Goal: Information Seeking & Learning: Compare options

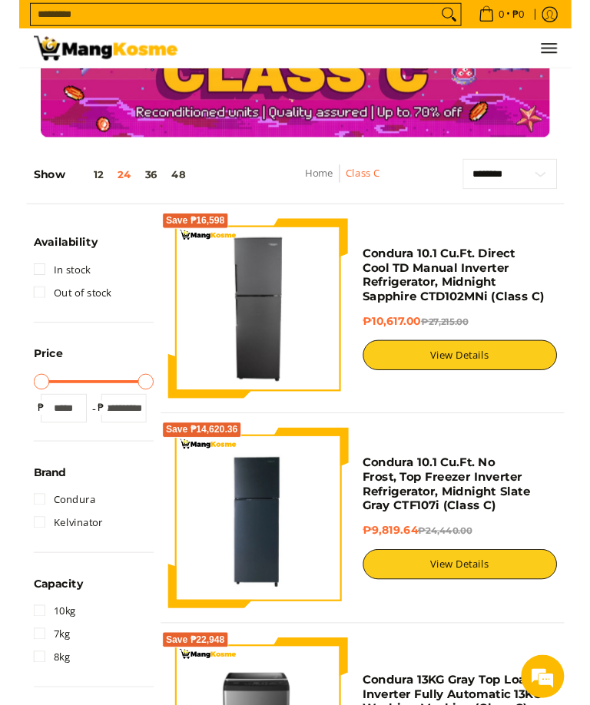
scroll to position [27, 0]
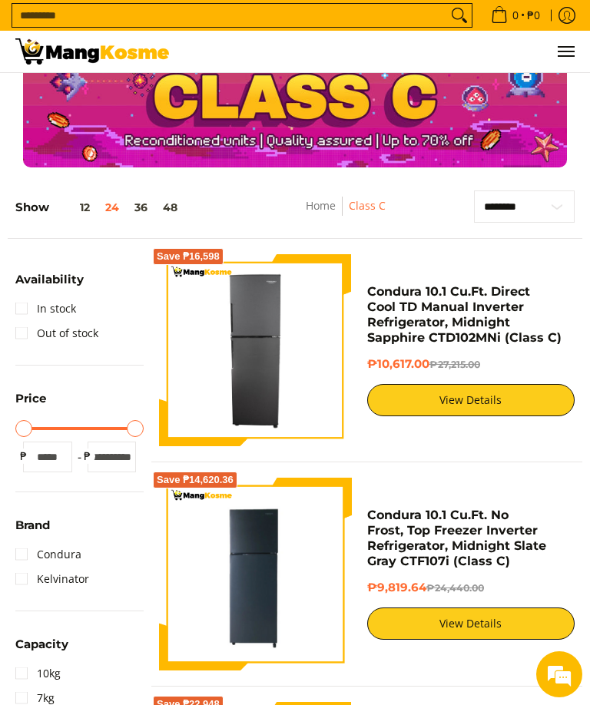
click at [204, 396] on img at bounding box center [255, 350] width 193 height 193
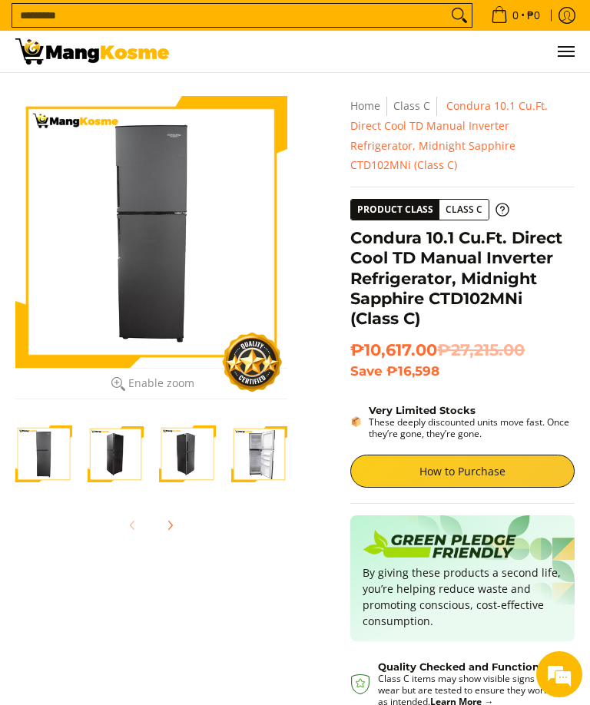
click at [176, 516] on button "Next" at bounding box center [170, 525] width 34 height 34
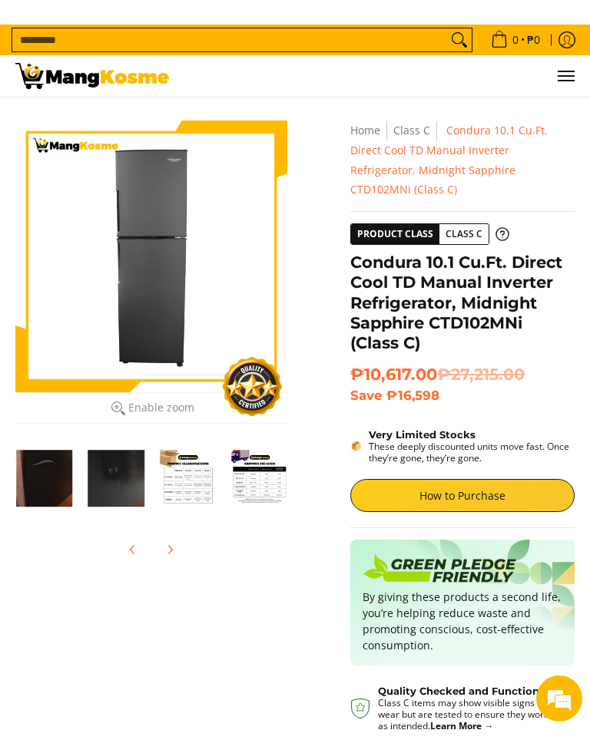
scroll to position [0, 287]
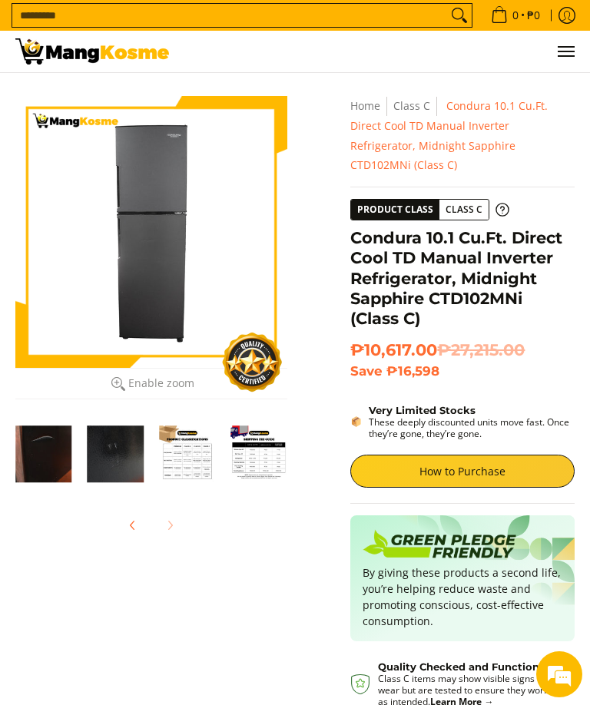
click at [51, 452] on img "Condura 10.1 Cu.Ft. Direct Cool TD Manual Inverter Refrigerator, Midnight Sapph…" at bounding box center [43, 453] width 57 height 57
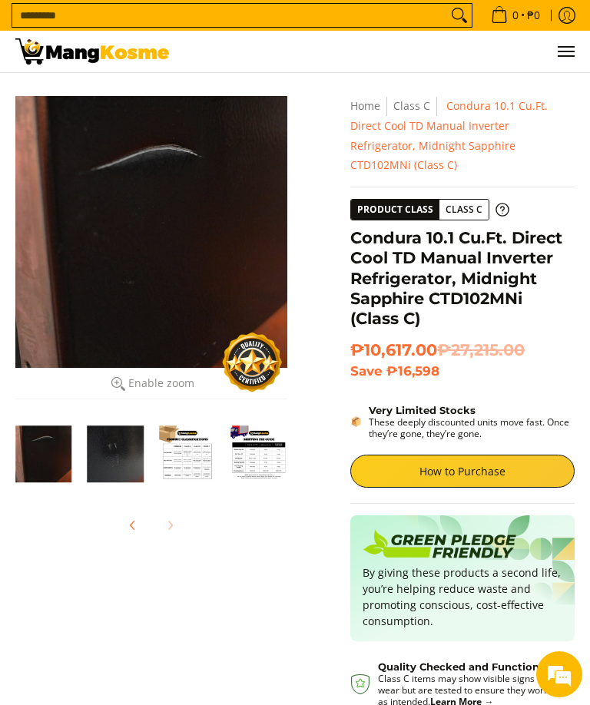
click at [130, 444] on img "Condura 10.1 Cu.Ft. Direct Cool TD Manual Inverter Refrigerator, Midnight Sapph…" at bounding box center [116, 453] width 57 height 57
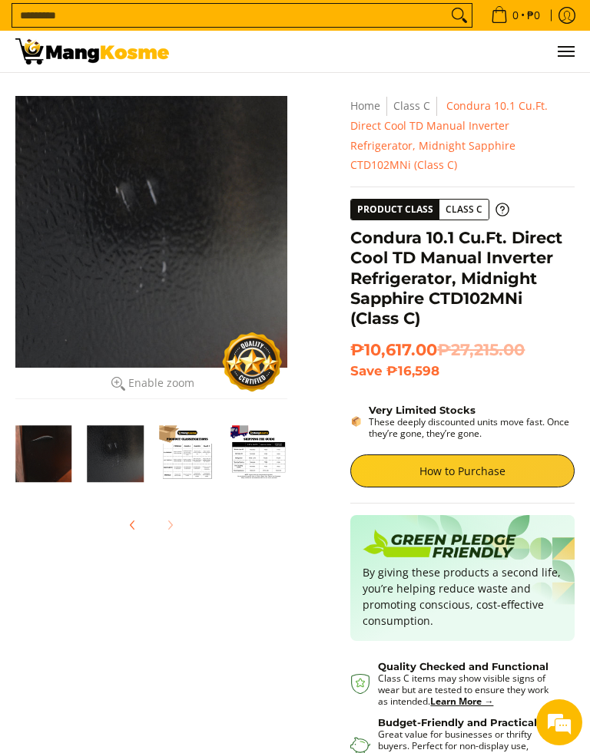
click at [36, 57] on img at bounding box center [92, 51] width 154 height 26
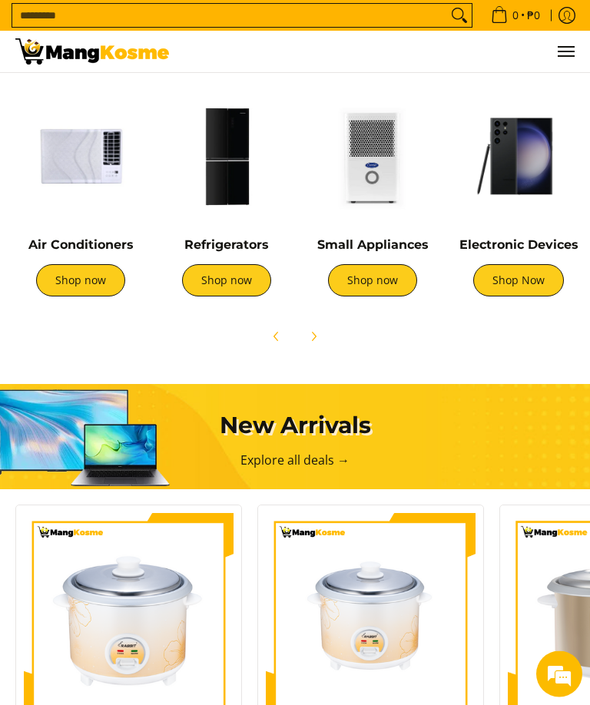
scroll to position [806, 0]
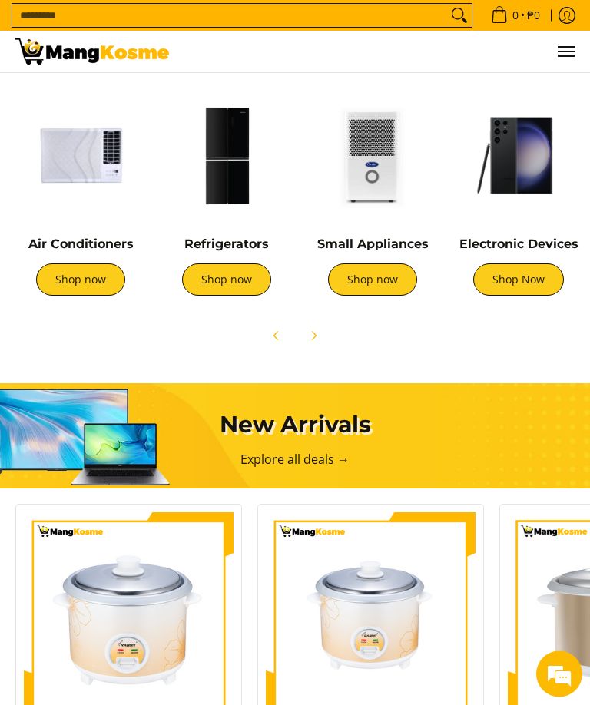
click at [237, 156] on img at bounding box center [226, 156] width 131 height 131
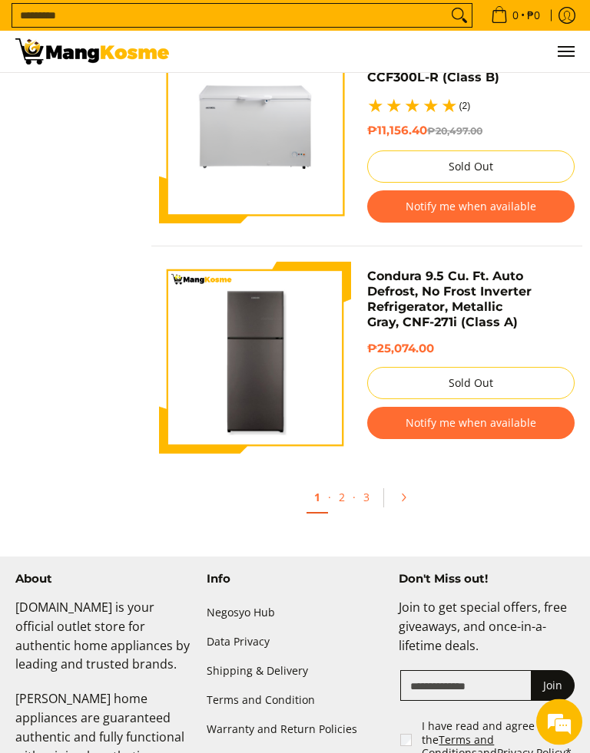
scroll to position [4963, 0]
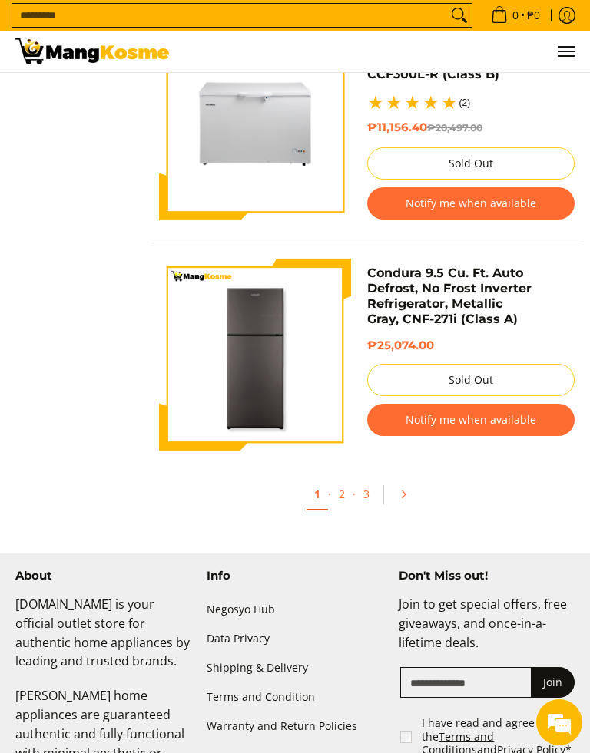
click at [407, 500] on icon "Pagination" at bounding box center [403, 494] width 11 height 11
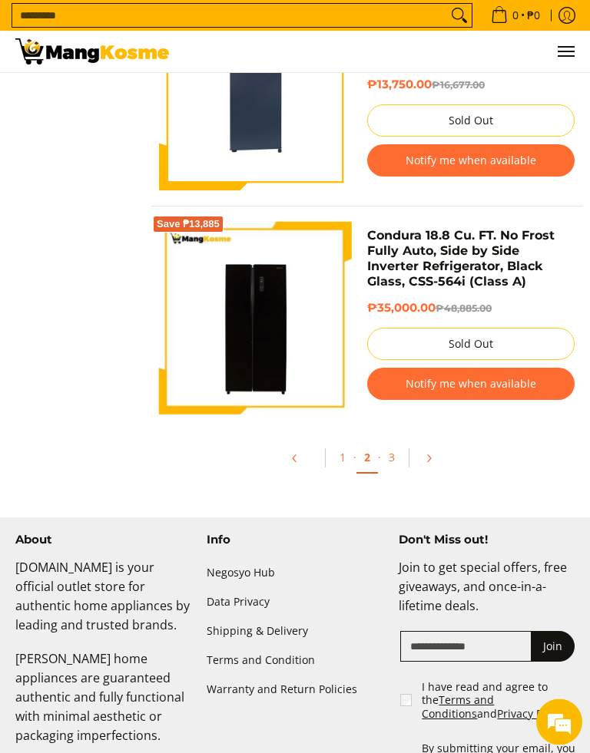
scroll to position [5207, 0]
click at [434, 469] on link "Pagination" at bounding box center [433, 458] width 37 height 26
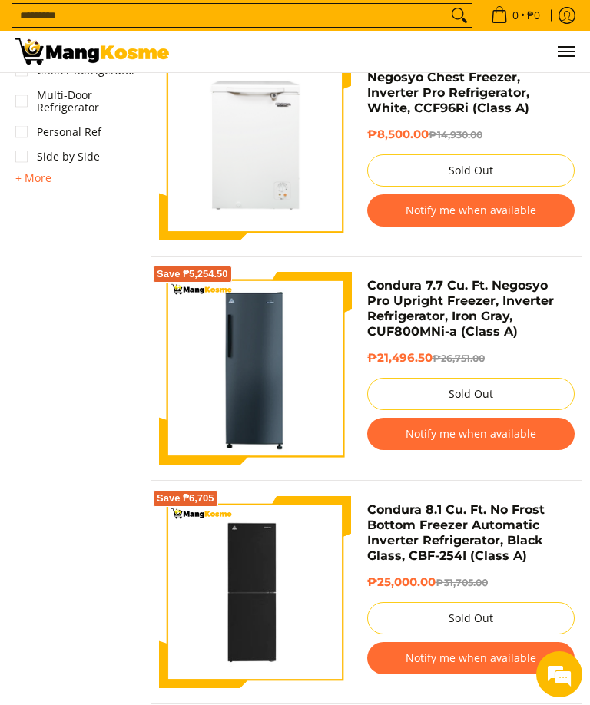
scroll to position [1088, 0]
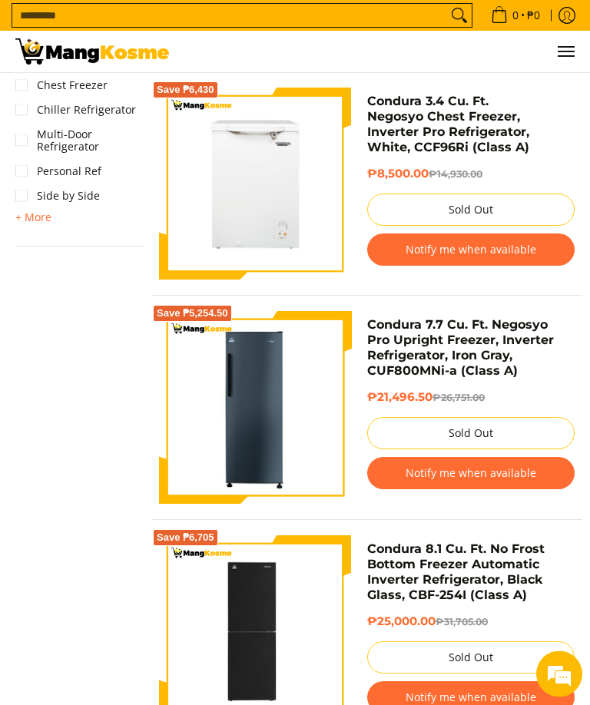
click at [571, 51] on span "Menu" at bounding box center [565, 51] width 18 height 0
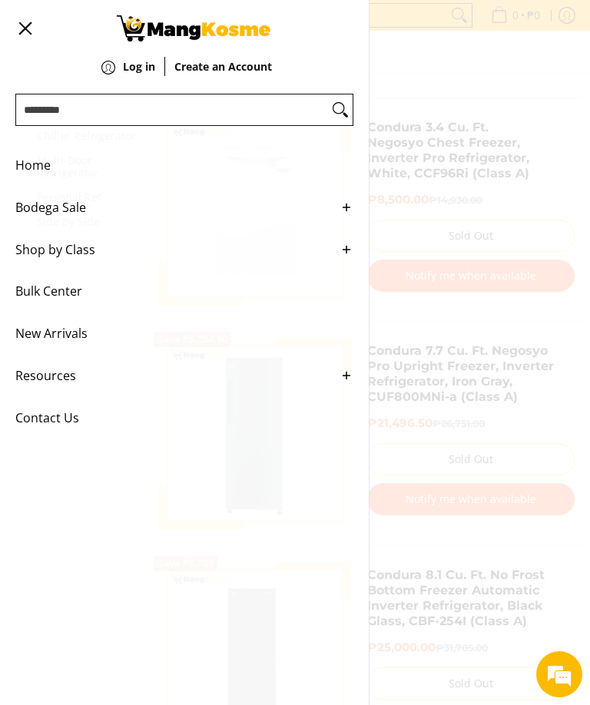
scroll to position [1047, 0]
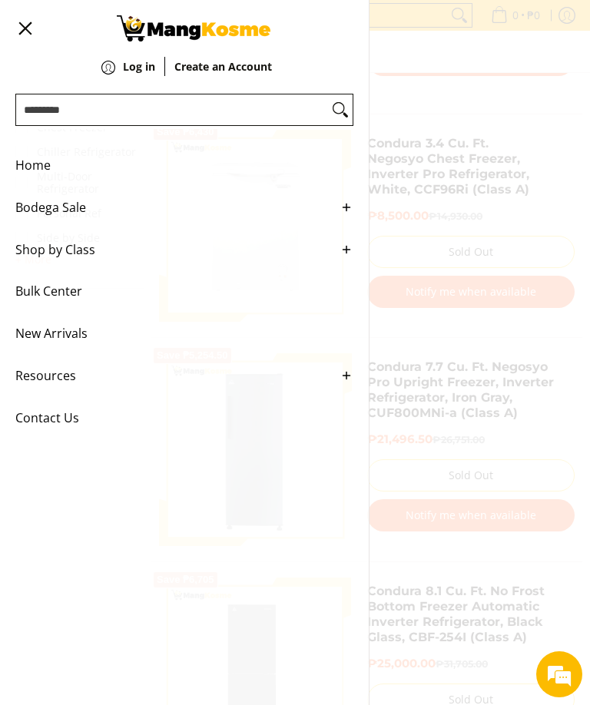
click at [17, 18] on button "Menu" at bounding box center [24, 28] width 18 height 57
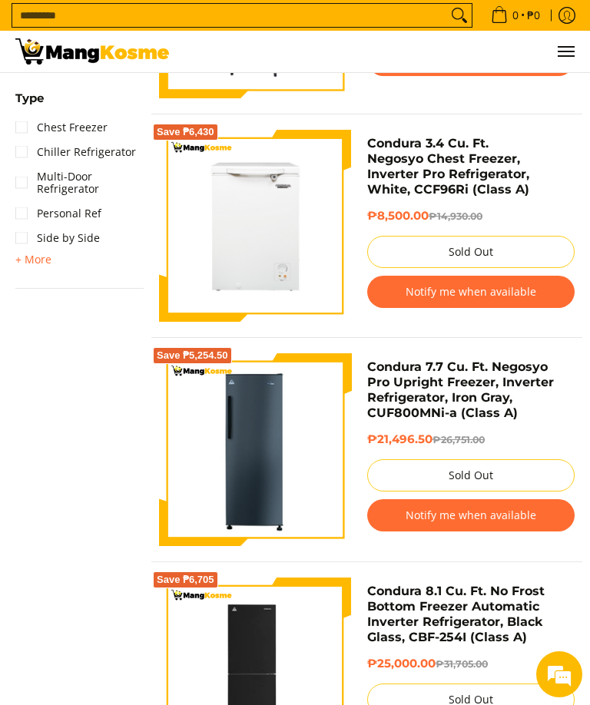
click at [74, 56] on img at bounding box center [92, 51] width 154 height 26
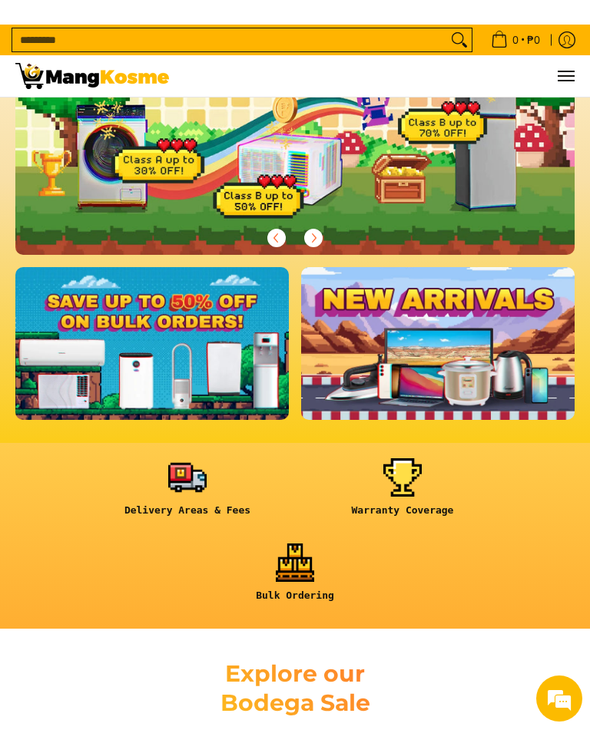
scroll to position [648, 0]
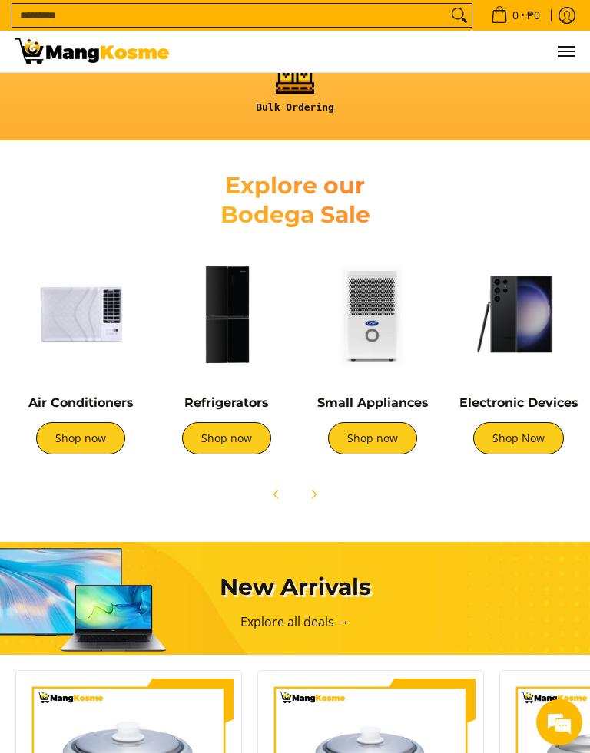
click at [72, 376] on img at bounding box center [80, 314] width 131 height 131
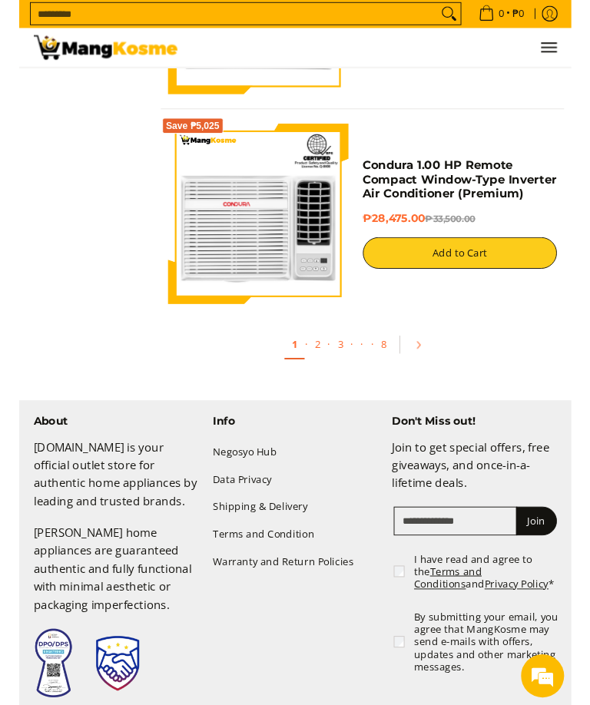
scroll to position [5285, 0]
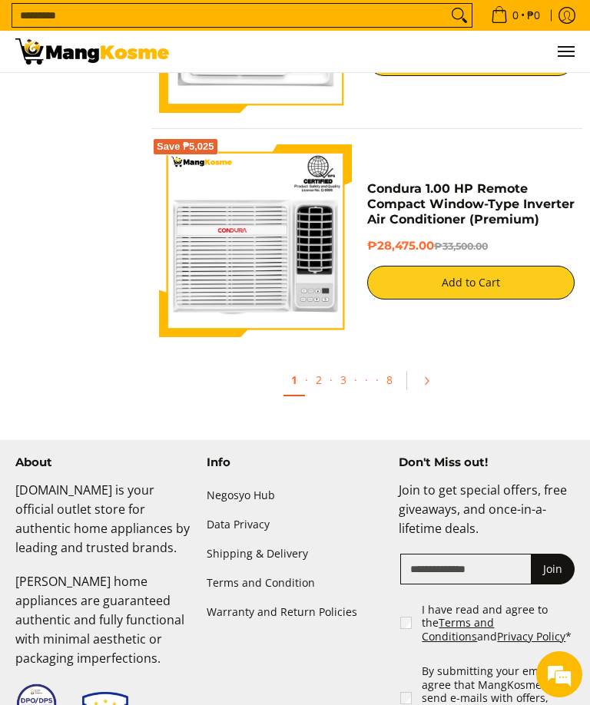
click at [431, 386] on icon "Pagination" at bounding box center [426, 381] width 11 height 11
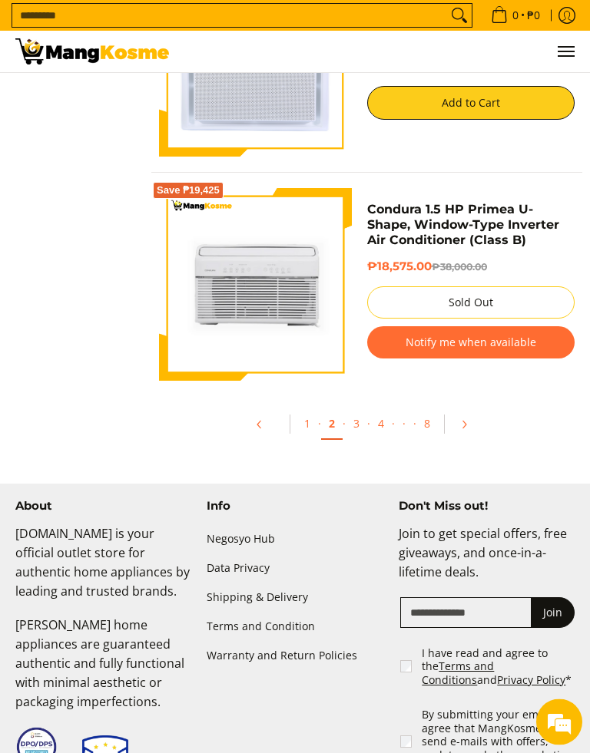
scroll to position [5242, 0]
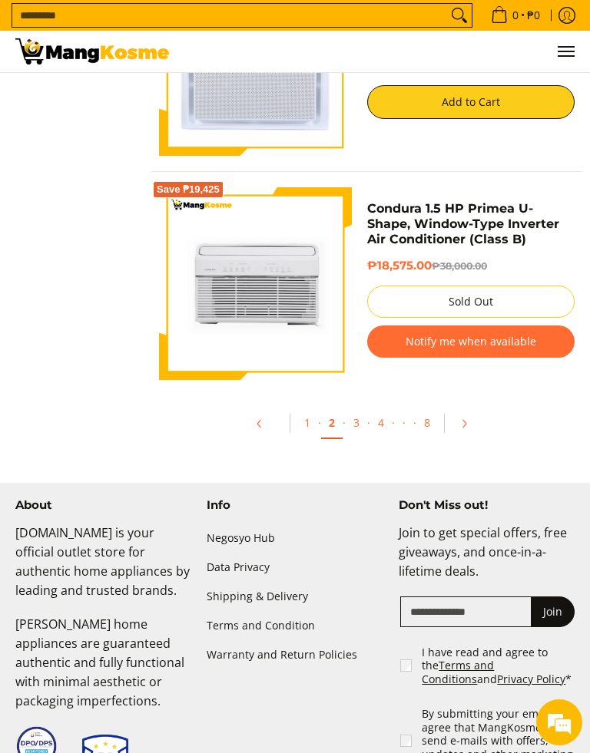
click at [471, 432] on link "Pagination" at bounding box center [469, 424] width 37 height 26
